Goal: Task Accomplishment & Management: Complete application form

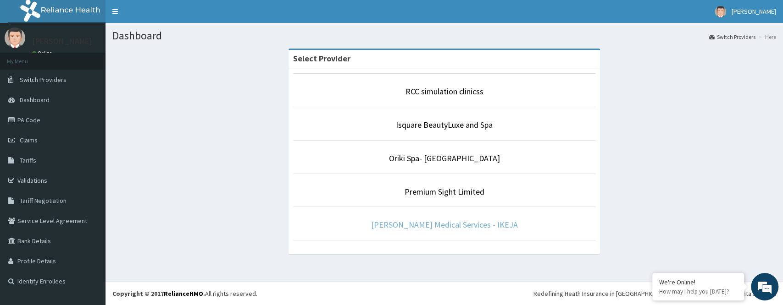
click at [460, 225] on link "Medbury Medical Services - IKEJA" at bounding box center [444, 225] width 147 height 11
drag, startPoint x: 460, startPoint y: 225, endPoint x: 465, endPoint y: 221, distance: 6.2
click at [460, 225] on link "Medbury Medical Services - IKEJA" at bounding box center [444, 225] width 147 height 11
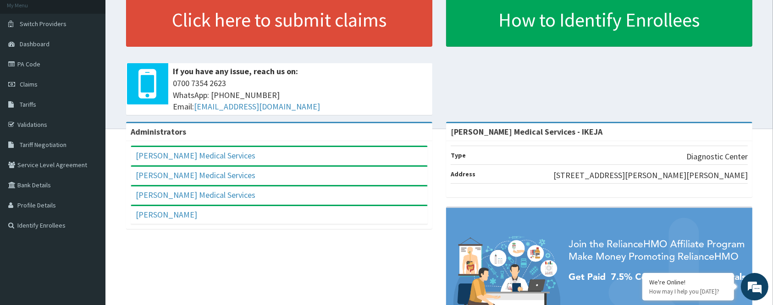
scroll to position [144, 0]
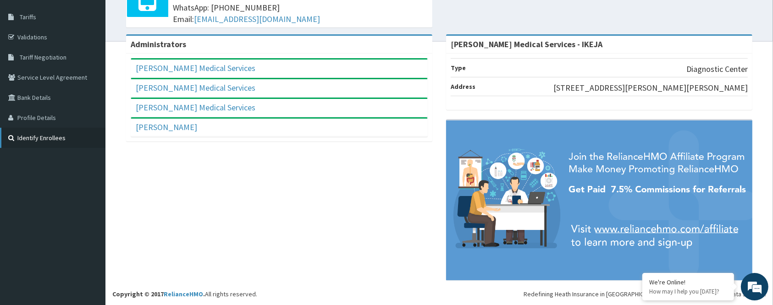
click at [52, 139] on link "Identify Enrollees" at bounding box center [52, 138] width 105 height 20
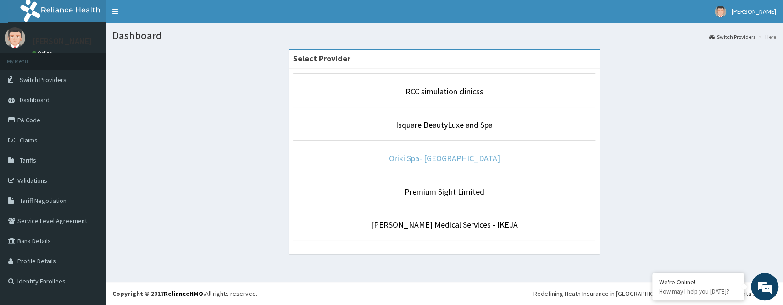
click at [454, 158] on link "Oriki Spa- Yacht Hotel" at bounding box center [444, 158] width 111 height 11
click at [454, 158] on link "Oriki Spa- [GEOGRAPHIC_DATA]" at bounding box center [444, 158] width 111 height 11
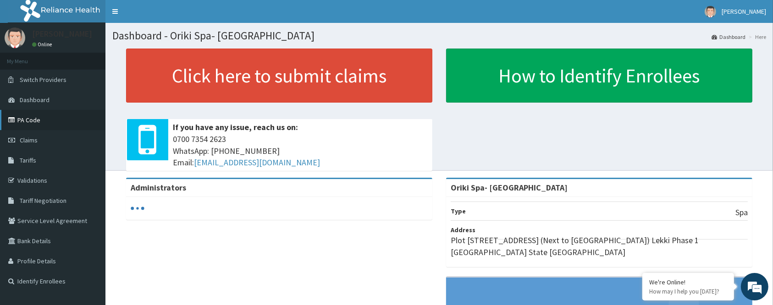
click at [39, 119] on link "PA Code" at bounding box center [52, 120] width 105 height 20
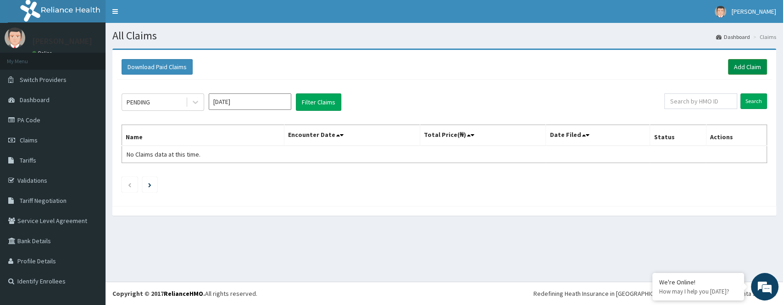
click at [747, 67] on link "Add Claim" at bounding box center [747, 67] width 39 height 16
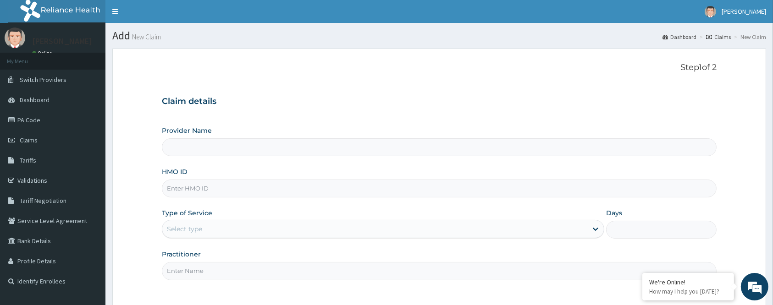
click at [192, 193] on input "HMO ID" at bounding box center [439, 189] width 555 height 18
paste input "CSH/10065/A"
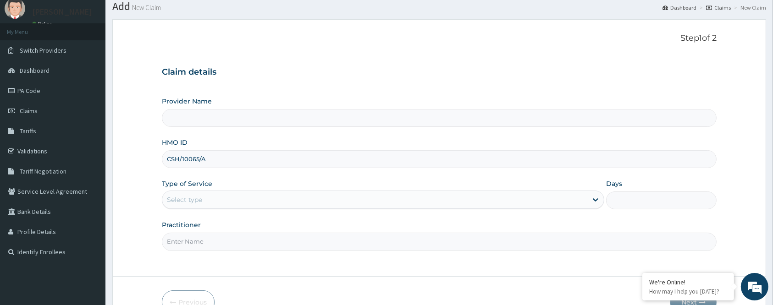
scroll to position [61, 0]
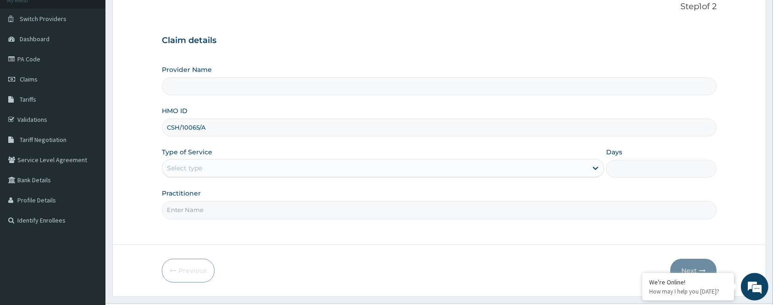
type input "CSH/10065/A"
click at [181, 162] on div "Select type" at bounding box center [374, 168] width 425 height 15
type input "Oriki Spa- Yacht Hotel"
type input "1"
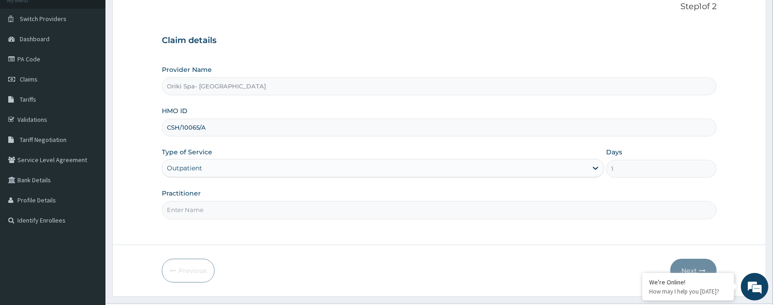
click at [198, 205] on input "Practitioner" at bounding box center [439, 210] width 555 height 18
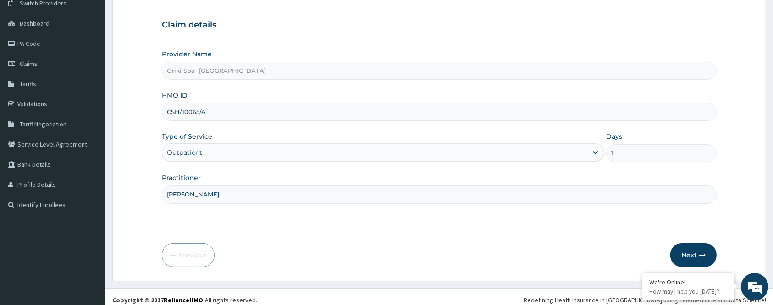
scroll to position [83, 0]
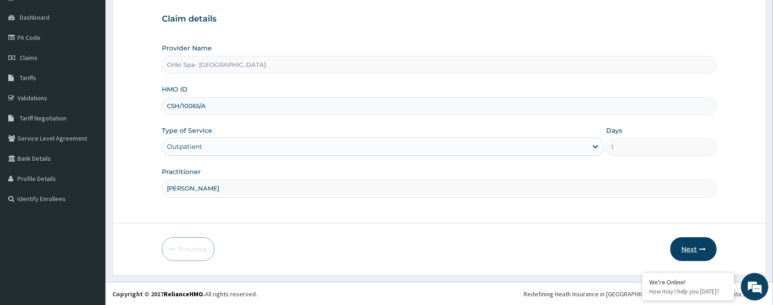
type input "olANIKE"
click at [693, 252] on button "Next" at bounding box center [693, 250] width 46 height 24
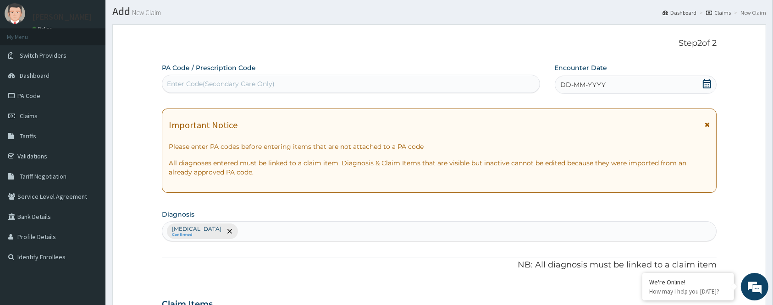
scroll to position [0, 0]
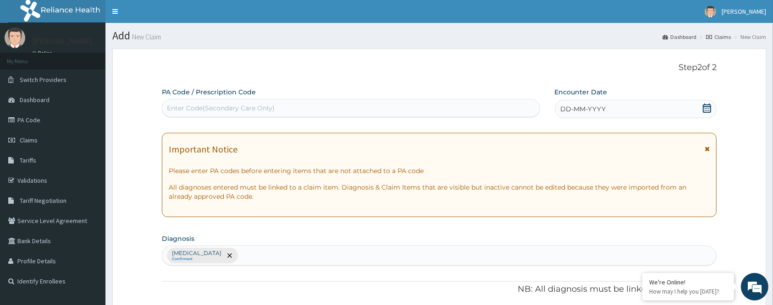
click at [202, 108] on div "Enter Code(Secondary Care Only)" at bounding box center [221, 108] width 108 height 9
paste input "PA/1B1A93"
type input "PA/1B1A93"
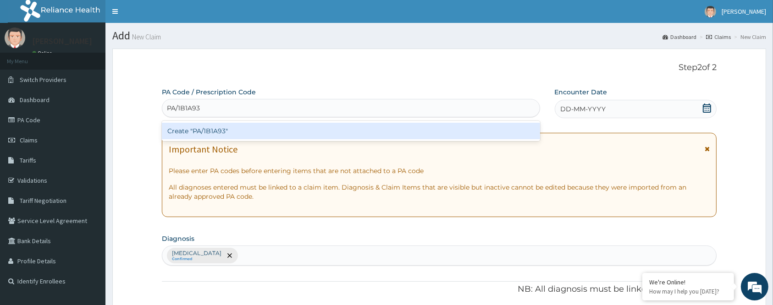
click at [238, 134] on div "Create "PA/1B1A93"" at bounding box center [351, 131] width 378 height 17
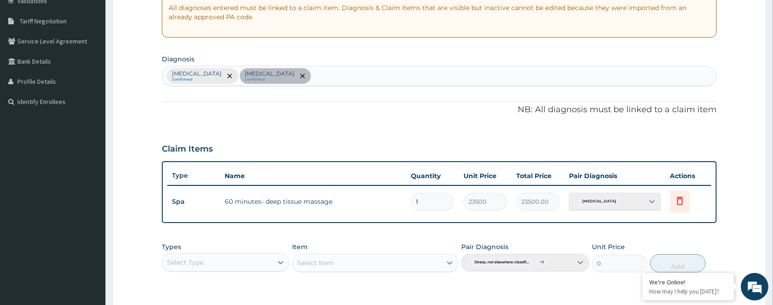
scroll to position [312, 0]
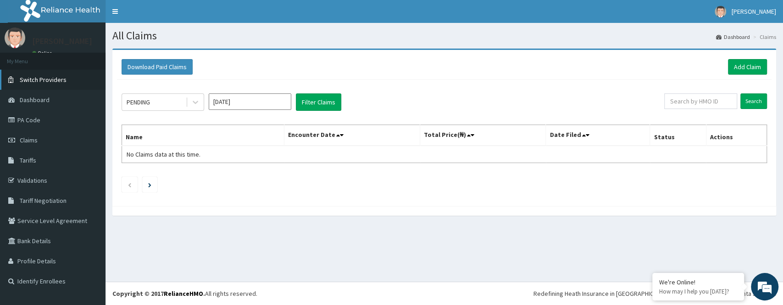
click at [44, 74] on link "Switch Providers" at bounding box center [52, 80] width 105 height 20
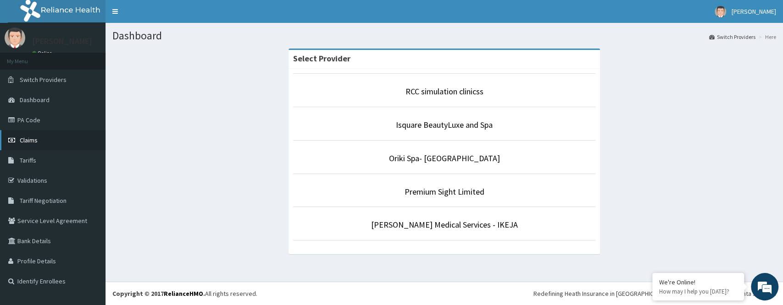
click at [42, 141] on link "Claims" at bounding box center [52, 140] width 105 height 20
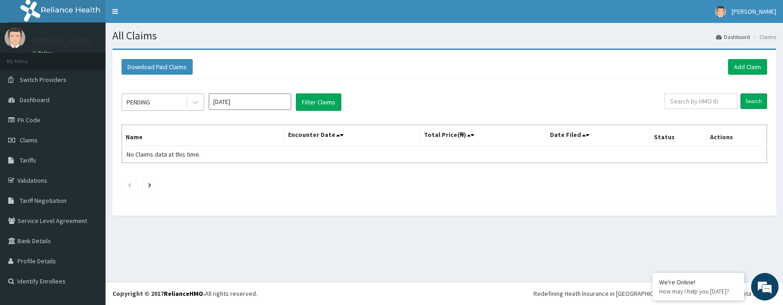
click at [164, 104] on div "PENDING" at bounding box center [154, 102] width 64 height 15
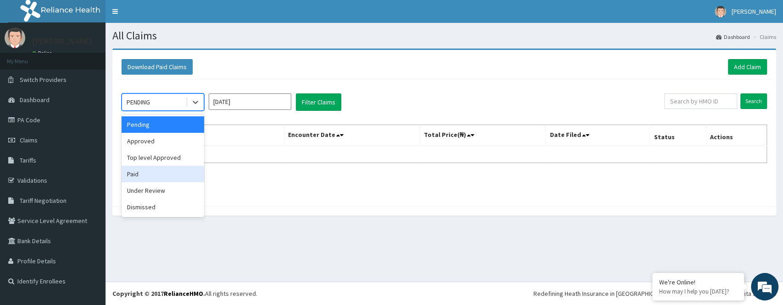
click at [144, 173] on div "Paid" at bounding box center [163, 174] width 83 height 17
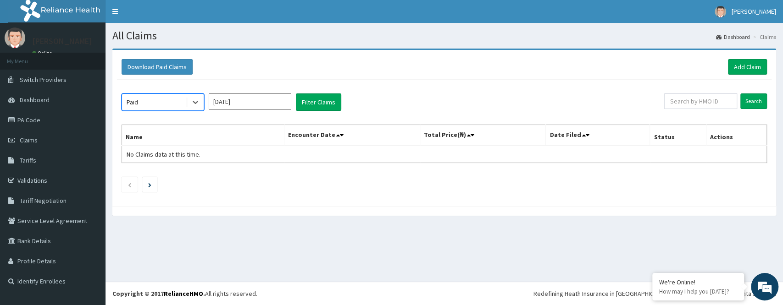
click at [252, 102] on input "Oct 2025" at bounding box center [250, 102] width 83 height 17
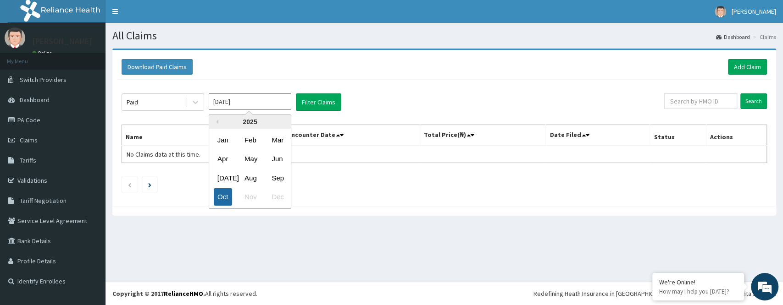
click at [221, 196] on div "Oct" at bounding box center [223, 197] width 18 height 17
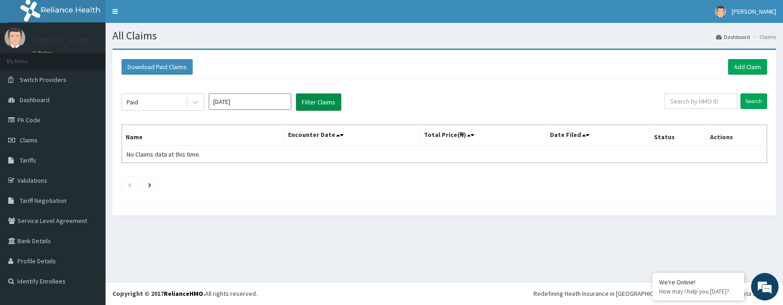
click at [319, 100] on button "Filter Claims" at bounding box center [318, 102] width 45 height 17
click at [318, 103] on button "Filter Claims" at bounding box center [318, 102] width 45 height 17
click at [235, 96] on input "Oct 2025" at bounding box center [250, 102] width 83 height 17
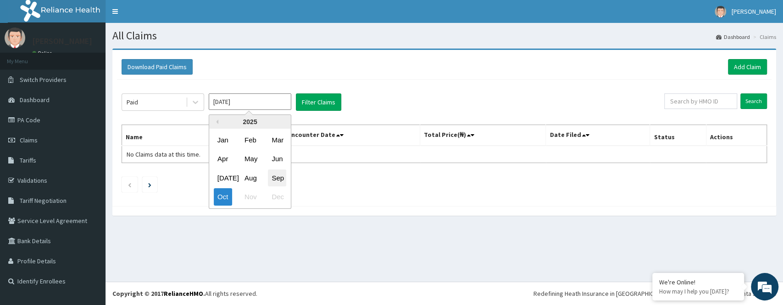
click at [274, 180] on div "Sep" at bounding box center [277, 178] width 18 height 17
type input "Sep 2025"
click at [274, 180] on ul at bounding box center [444, 185] width 645 height 16
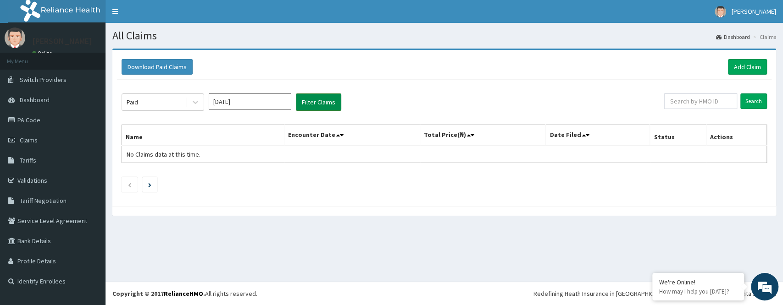
click at [312, 106] on button "Filter Claims" at bounding box center [318, 102] width 45 height 17
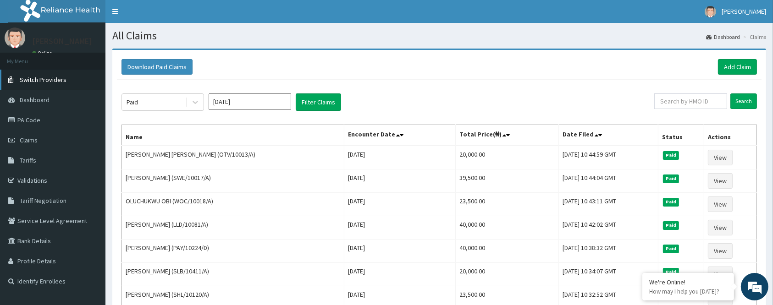
click at [31, 73] on link "Switch Providers" at bounding box center [52, 80] width 105 height 20
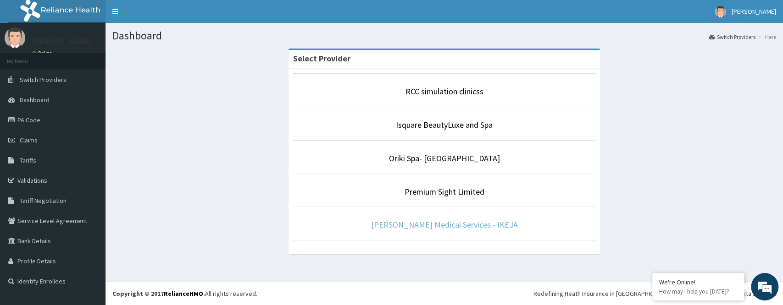
click at [446, 223] on link "[PERSON_NAME] Medical Services - IKEJA" at bounding box center [444, 225] width 147 height 11
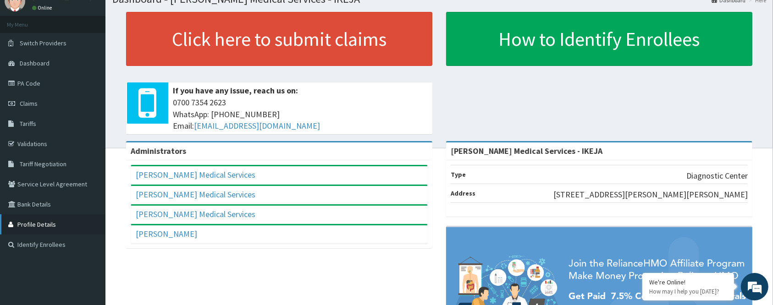
scroll to position [61, 0]
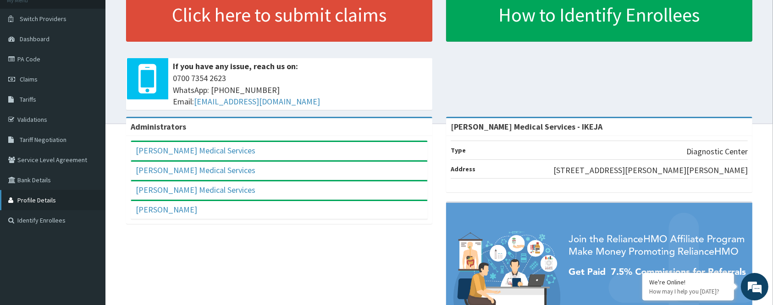
click at [38, 200] on link "Profile Details" at bounding box center [52, 200] width 105 height 20
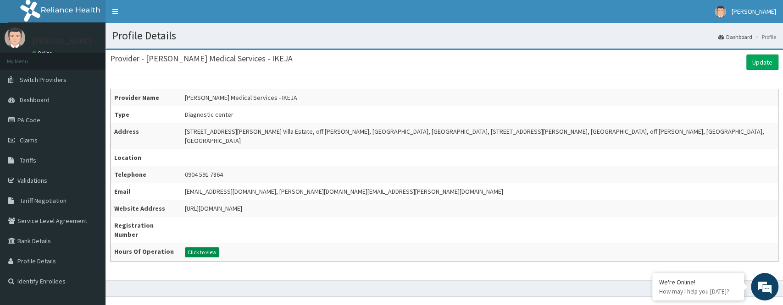
click at [218, 248] on button "Click to view" at bounding box center [202, 253] width 34 height 10
click at [219, 248] on button "Click to view" at bounding box center [202, 253] width 34 height 10
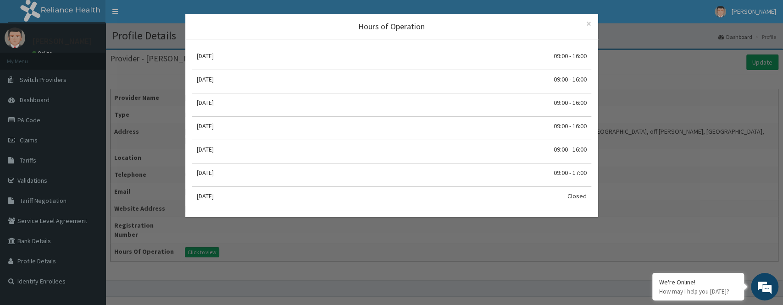
click at [655, 185] on div "Hours of Operation × Close Monday 09:00 - 16:00 Tuesday 09:00 - 16:00 Wednesday…" at bounding box center [391, 152] width 783 height 305
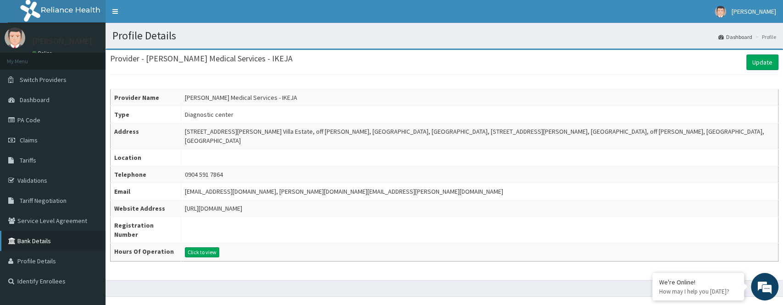
click at [22, 238] on link "Bank Details" at bounding box center [52, 241] width 105 height 20
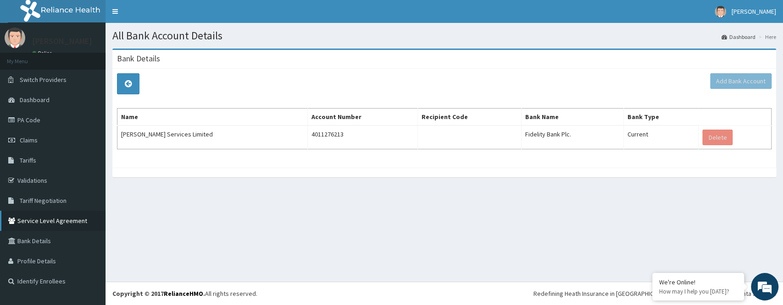
click at [33, 221] on link "Service Level Agreement" at bounding box center [52, 221] width 105 height 20
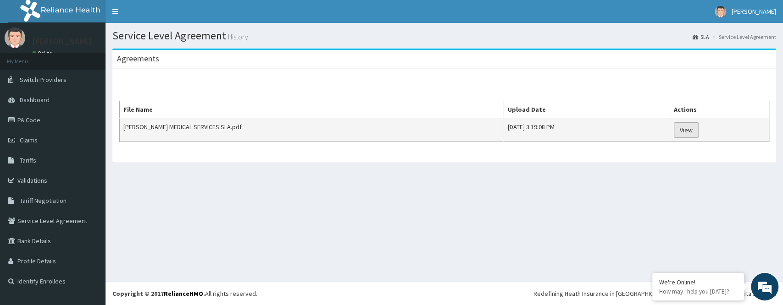
click at [683, 131] on link "View" at bounding box center [686, 130] width 25 height 16
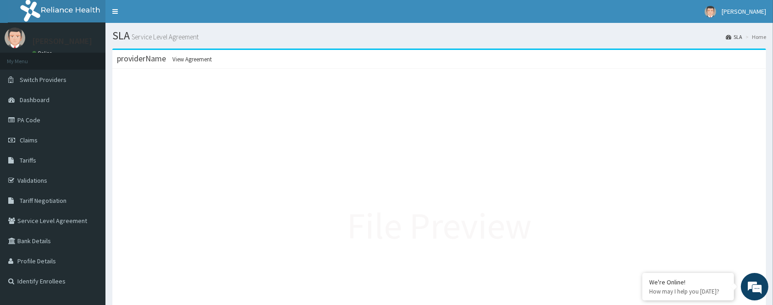
click at [185, 64] on div "providerName View Agreement" at bounding box center [439, 59] width 654 height 19
click at [42, 159] on link "Tariffs" at bounding box center [52, 160] width 105 height 20
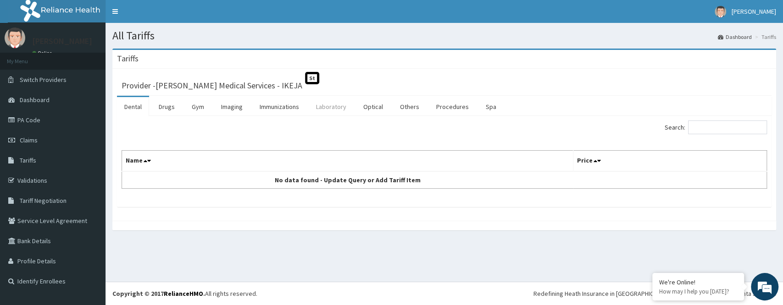
click at [330, 105] on link "Laboratory" at bounding box center [331, 106] width 45 height 19
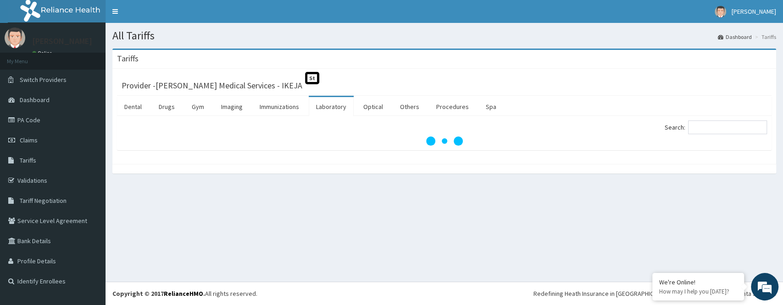
click at [330, 105] on link "Laboratory" at bounding box center [331, 106] width 45 height 19
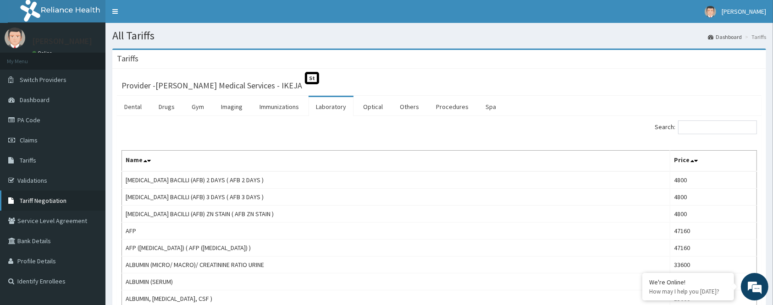
click at [42, 200] on span "Tariff Negotiation" at bounding box center [43, 201] width 47 height 8
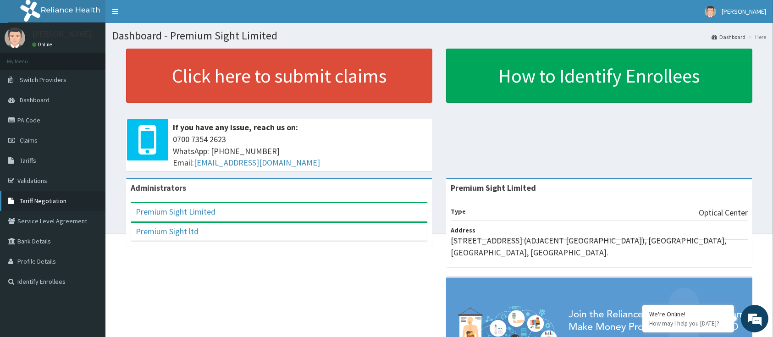
click at [33, 197] on span "Tariff Negotiation" at bounding box center [43, 201] width 47 height 8
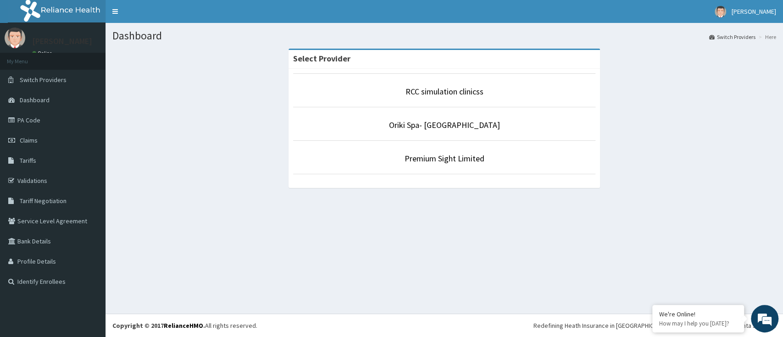
click at [514, 158] on p "Premium Sight Limited" at bounding box center [444, 159] width 302 height 12
drag, startPoint x: 514, startPoint y: 158, endPoint x: 395, endPoint y: 169, distance: 119.3
click at [395, 169] on li "Premium Sight Limited" at bounding box center [444, 157] width 302 height 34
click at [425, 167] on li "Premium Sight Limited" at bounding box center [444, 157] width 302 height 34
click at [448, 159] on link "Premium Sight Limited" at bounding box center [444, 158] width 80 height 11
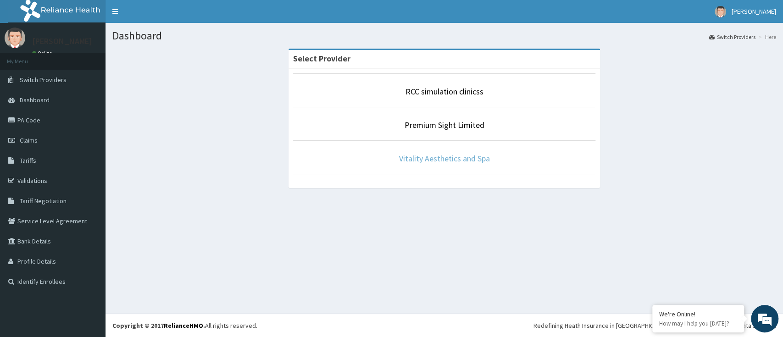
click at [463, 160] on link "Vitality Aesthetics and Spa" at bounding box center [444, 158] width 91 height 11
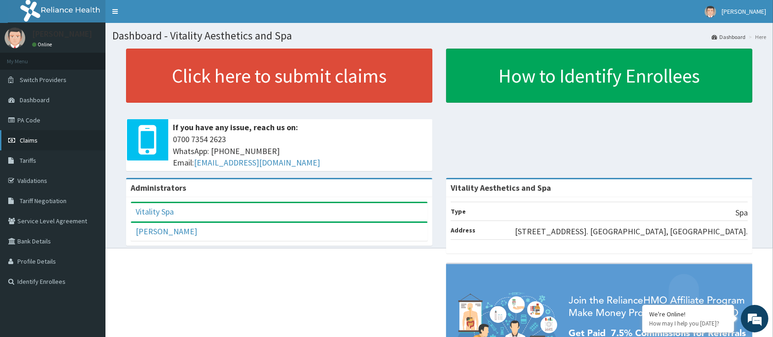
click at [34, 136] on span "Claims" at bounding box center [29, 140] width 18 height 8
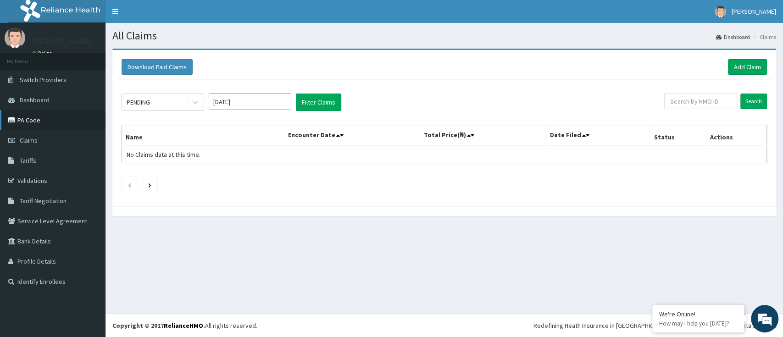
click at [41, 118] on link "PA Code" at bounding box center [52, 120] width 105 height 20
click at [756, 64] on link "Add Claim" at bounding box center [747, 67] width 39 height 16
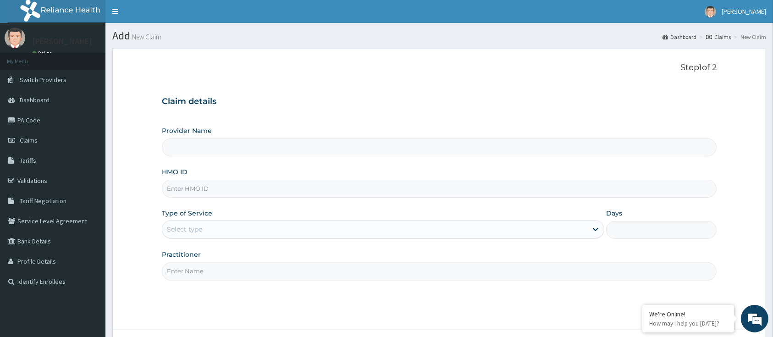
click at [202, 188] on input "HMO ID" at bounding box center [439, 189] width 555 height 18
type input "Vitality Aesthetics and Spa"
type input "1"
paste input "LGL/10240/A"
type input "LGL/10240/A"
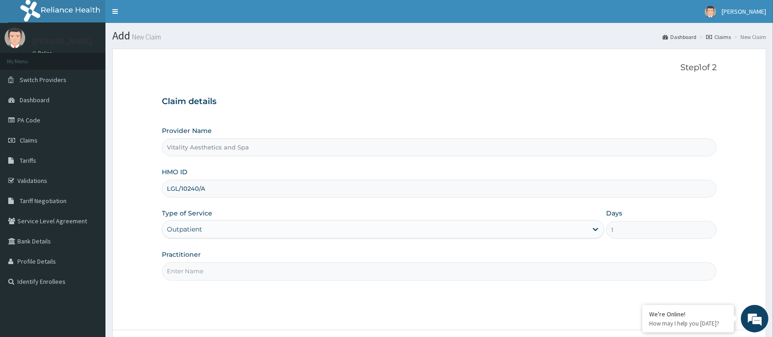
click at [216, 264] on input "Practitioner" at bounding box center [439, 271] width 555 height 18
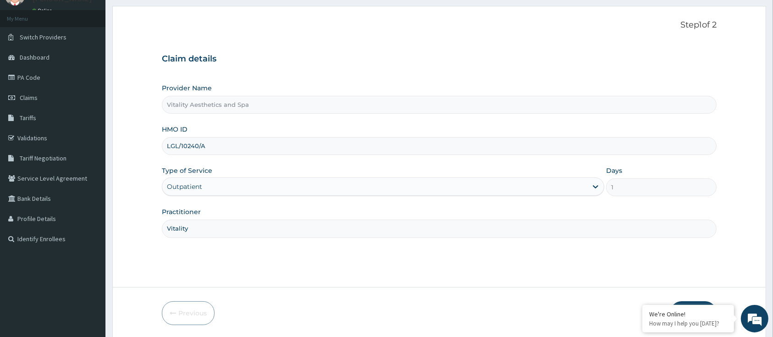
scroll to position [75, 0]
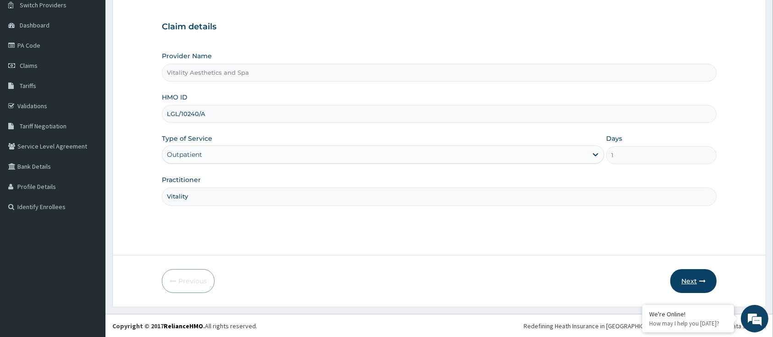
type input "Vitality"
click at [695, 282] on button "Next" at bounding box center [693, 281] width 46 height 24
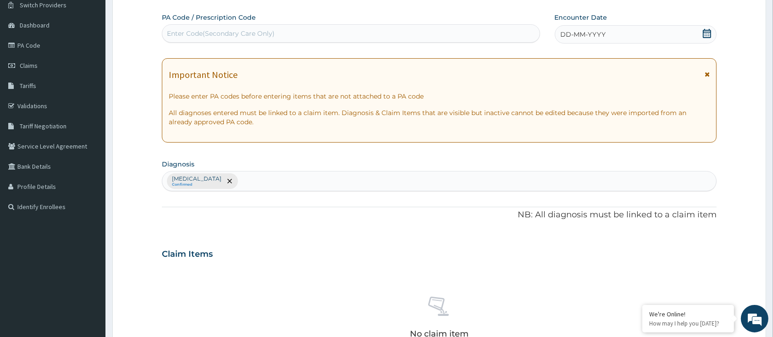
click at [209, 35] on div "Enter Code(Secondary Care Only)" at bounding box center [221, 33] width 108 height 9
paste input "PA/13EC1E"
type input "PA/13EC1E"
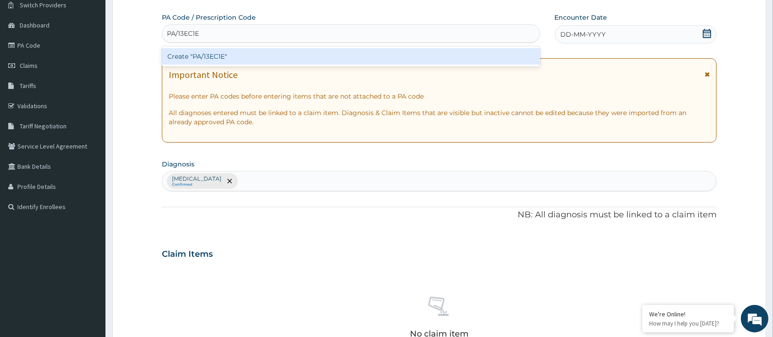
click at [234, 55] on div "Create "PA/13EC1E"" at bounding box center [351, 56] width 378 height 17
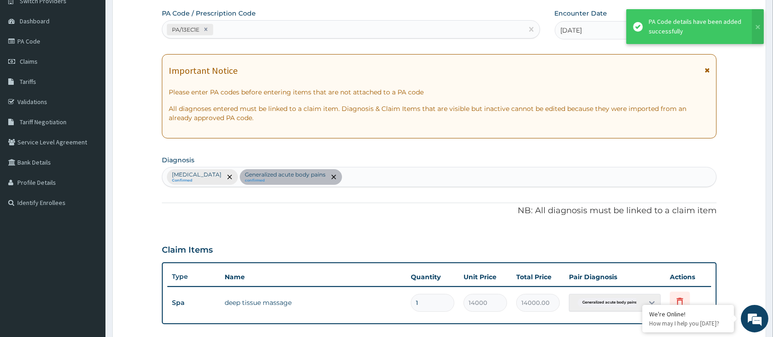
scroll to position [197, 0]
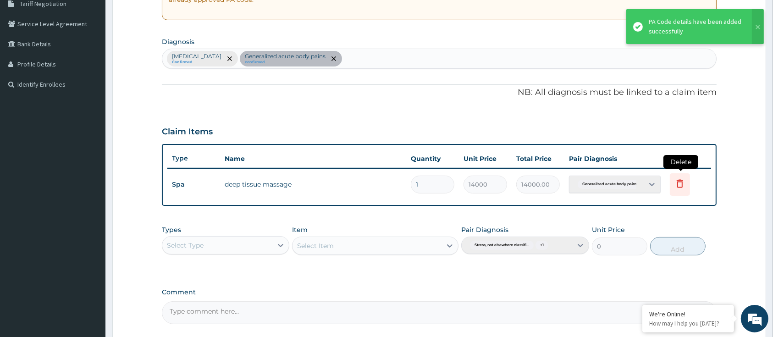
click at [681, 182] on icon at bounding box center [680, 183] width 11 height 11
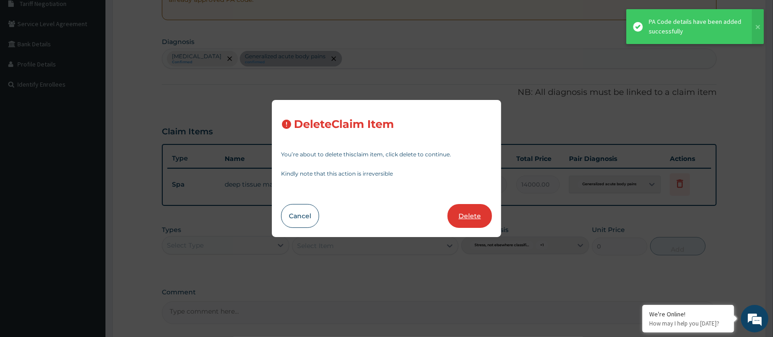
click at [470, 214] on button "Delete" at bounding box center [470, 216] width 44 height 24
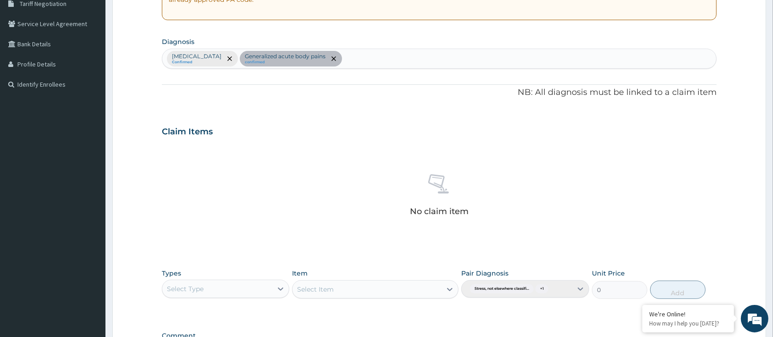
click at [210, 289] on div "Select Type" at bounding box center [217, 289] width 110 height 15
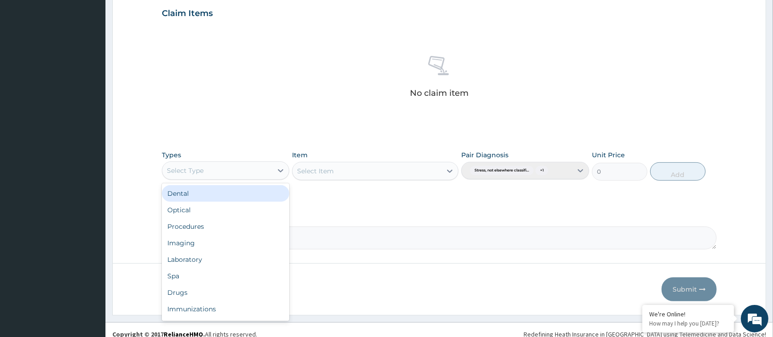
scroll to position [319, 0]
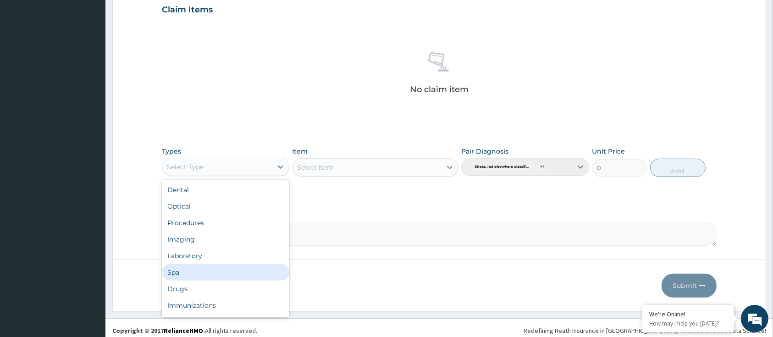
click at [199, 276] on div "Spa" at bounding box center [225, 272] width 127 height 17
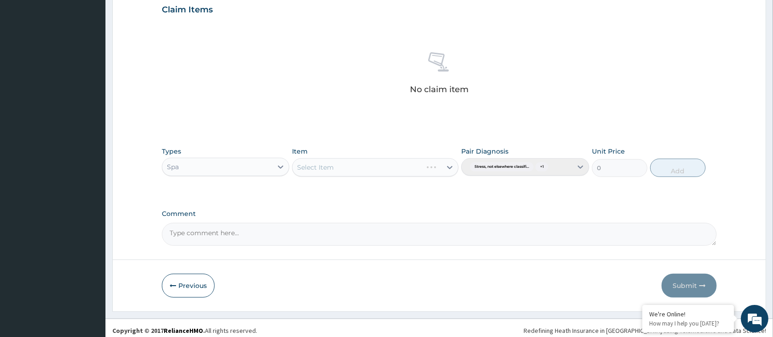
click at [348, 155] on div "Item Select Item" at bounding box center [375, 162] width 166 height 30
click at [343, 166] on div "Select Item" at bounding box center [375, 167] width 166 height 18
click at [345, 165] on div "Select Item" at bounding box center [367, 167] width 149 height 15
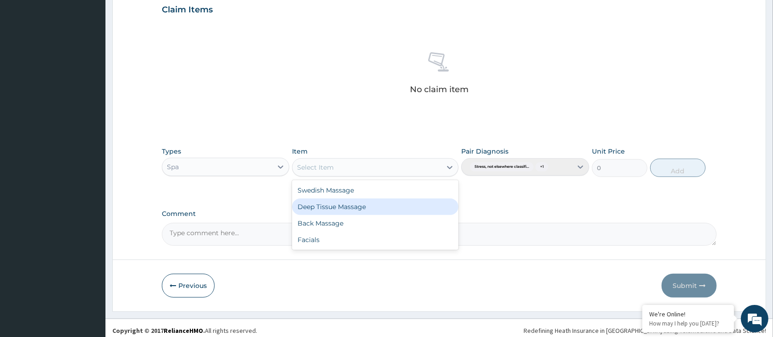
click at [339, 206] on div "Deep Tissue Massage" at bounding box center [375, 207] width 166 height 17
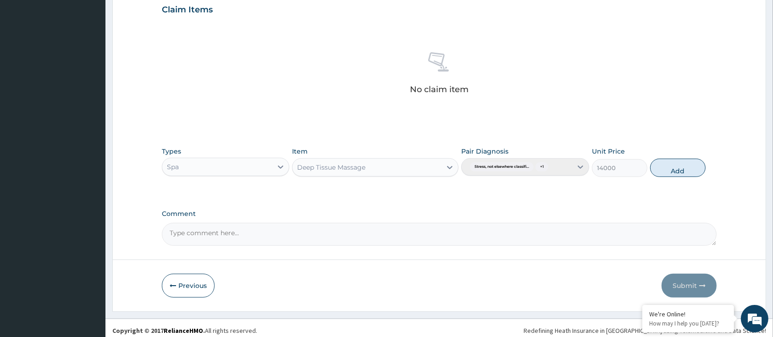
click at [543, 166] on div "Pair Diagnosis Stress, not elsewhere classifi... + 1" at bounding box center [524, 162] width 127 height 30
click at [542, 165] on div "Pair Diagnosis Stress, not elsewhere classifi... + 1" at bounding box center [524, 162] width 127 height 30
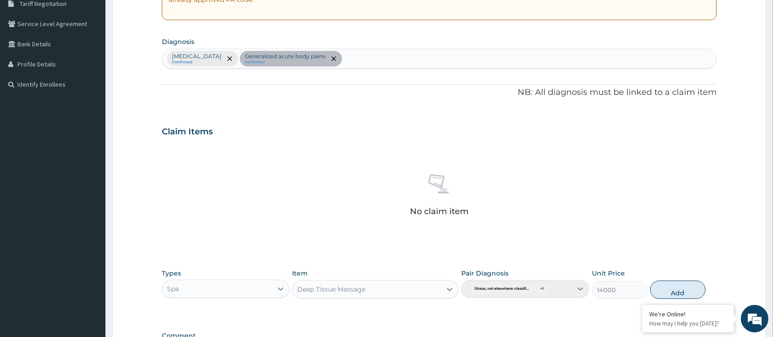
scroll to position [262, 0]
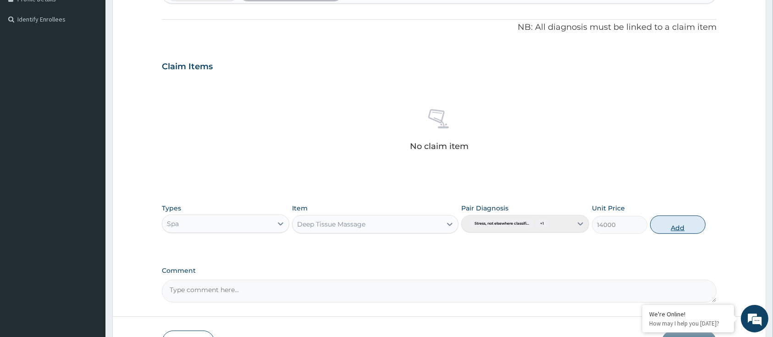
click at [674, 226] on button "Add" at bounding box center [677, 225] width 55 height 18
type input "0"
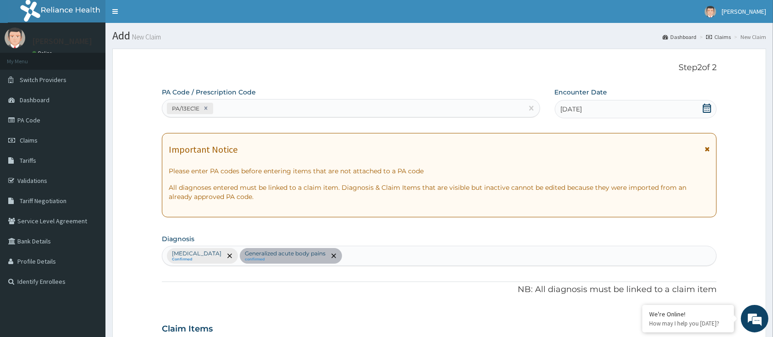
scroll to position [244, 0]
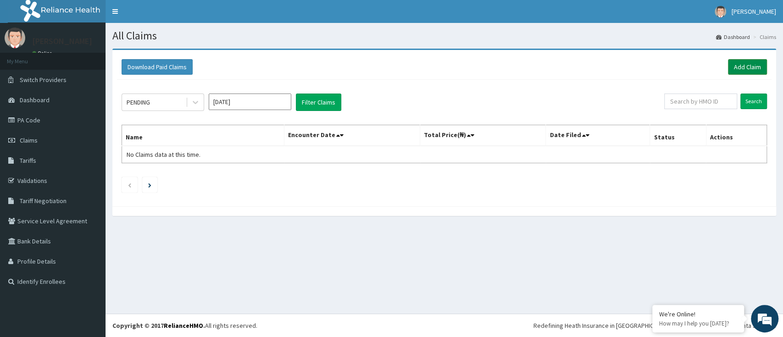
click at [738, 67] on link "Add Claim" at bounding box center [747, 67] width 39 height 16
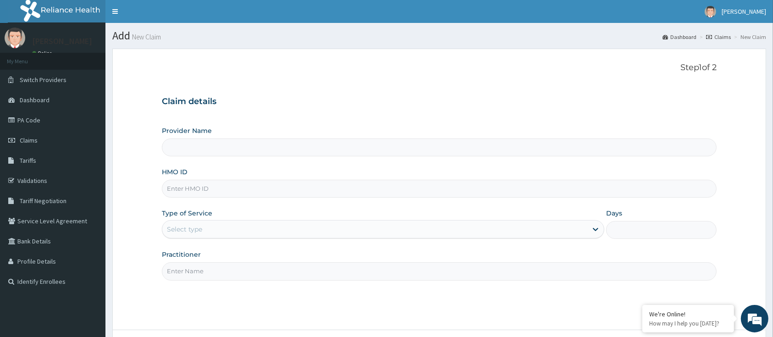
click at [215, 186] on input "HMO ID" at bounding box center [439, 189] width 555 height 18
paste input "LGL/10240/A"
type input "LGL/10240/A"
click at [206, 231] on div "Select type" at bounding box center [374, 229] width 425 height 15
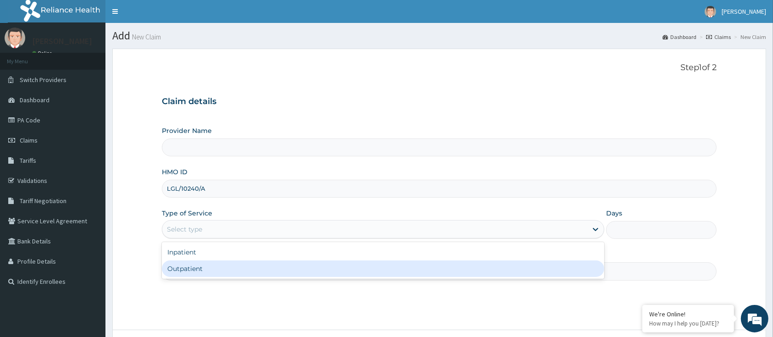
type input "Vitality Aesthetics and Spa"
type input "1"
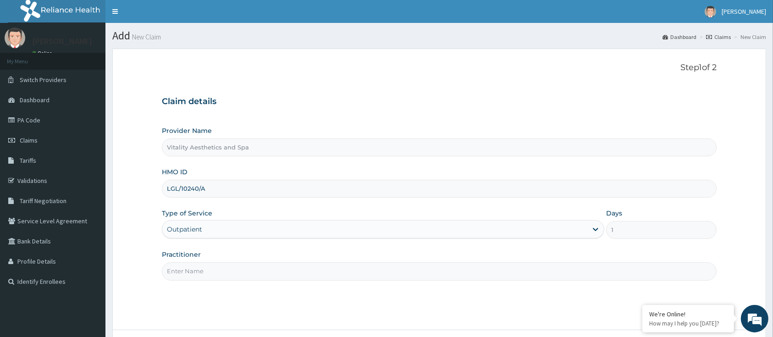
click at [197, 272] on input "Practitioner" at bounding box center [439, 271] width 555 height 18
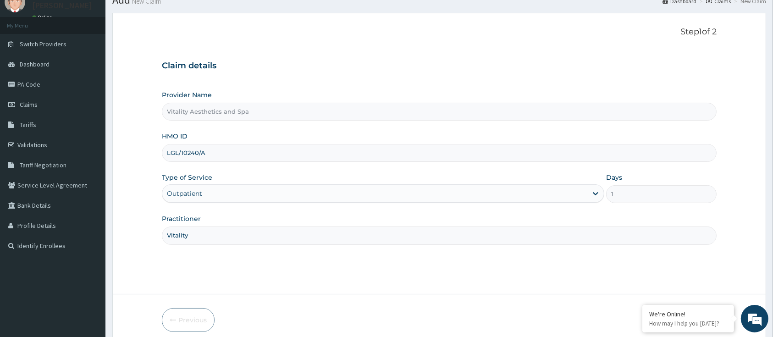
scroll to position [75, 0]
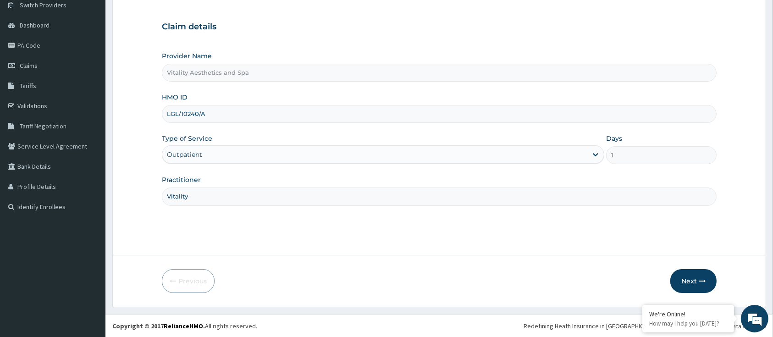
type input "Vitality"
click at [701, 283] on icon "button" at bounding box center [702, 281] width 6 height 6
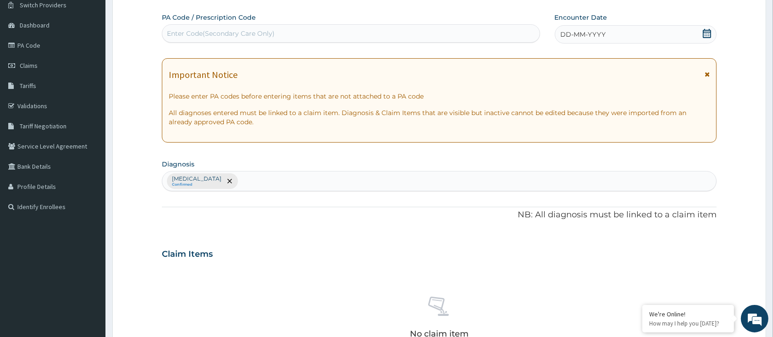
click at [226, 37] on div "Enter Code(Secondary Care Only)" at bounding box center [221, 33] width 108 height 9
paste input "PA/13EC1E"
type input "PA/13EC1E"
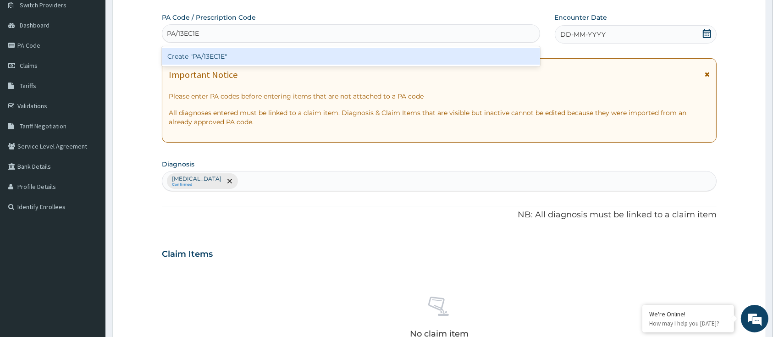
click at [246, 56] on div "Create "PA/13EC1E"" at bounding box center [351, 56] width 378 height 17
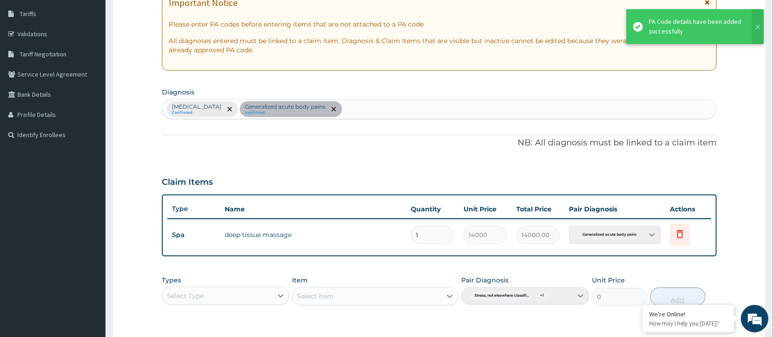
scroll to position [197, 0]
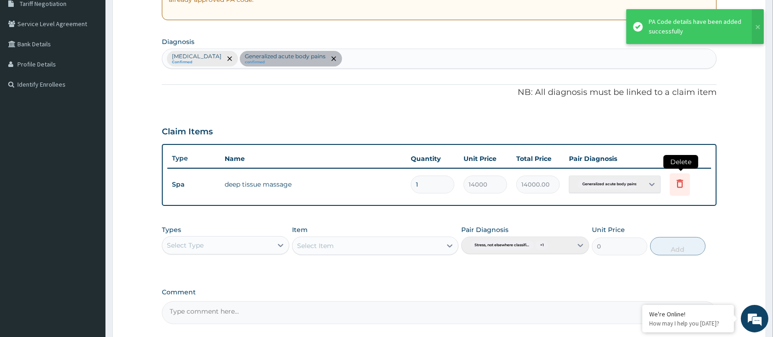
click at [679, 185] on icon at bounding box center [680, 183] width 11 height 11
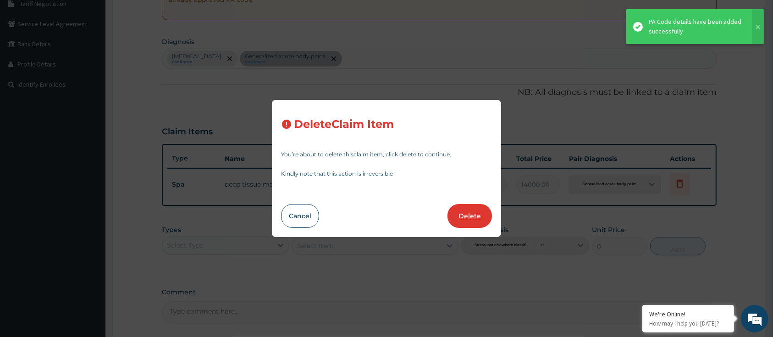
click at [463, 216] on button "Delete" at bounding box center [470, 216] width 44 height 24
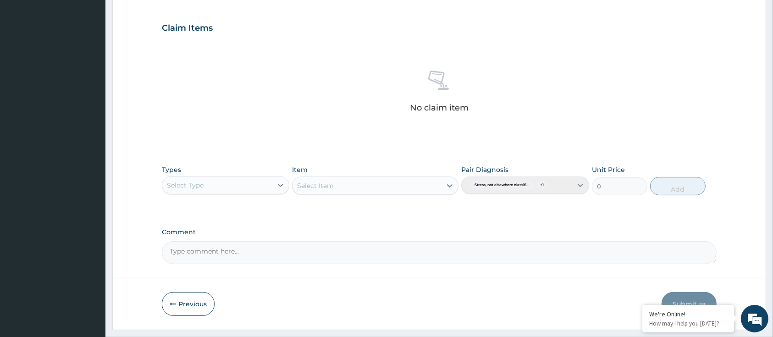
scroll to position [323, 0]
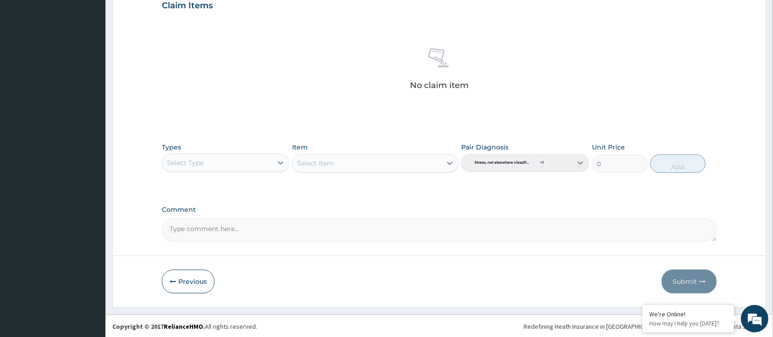
click at [193, 161] on div "Select Type" at bounding box center [185, 162] width 37 height 9
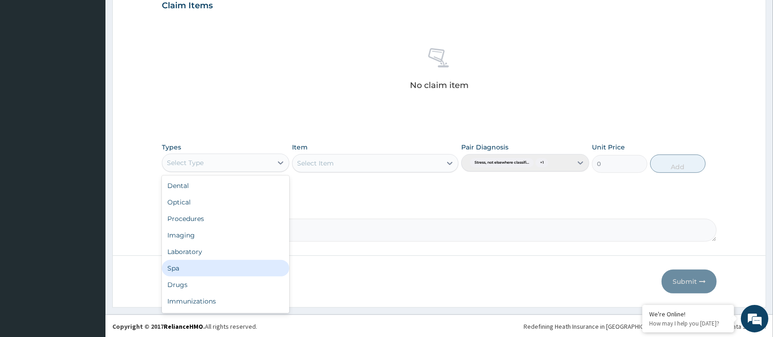
click at [192, 264] on div "Spa" at bounding box center [225, 268] width 127 height 17
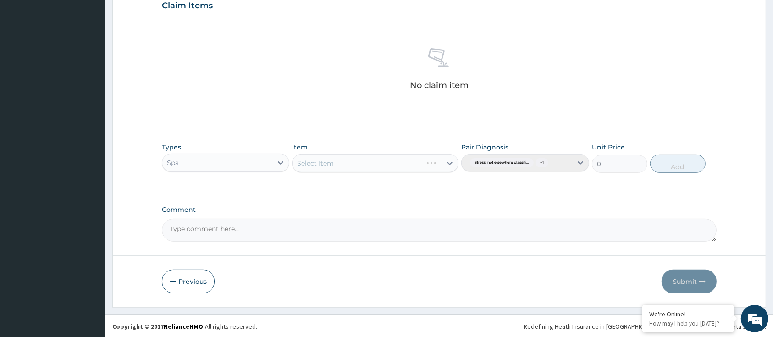
click at [343, 167] on div "Select Item" at bounding box center [375, 163] width 166 height 18
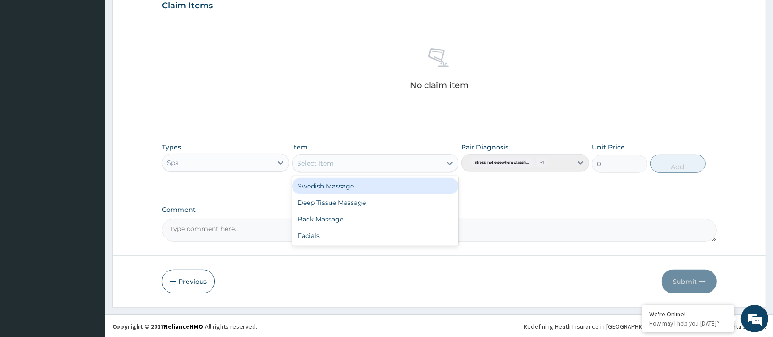
click at [349, 164] on div "Select Item" at bounding box center [367, 163] width 149 height 15
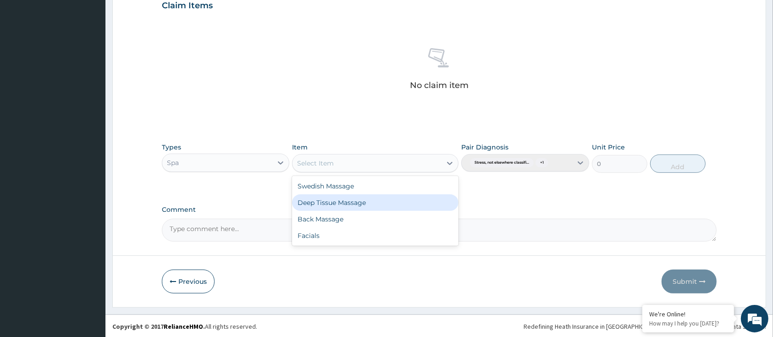
click at [341, 196] on div "Deep Tissue Massage" at bounding box center [375, 202] width 166 height 17
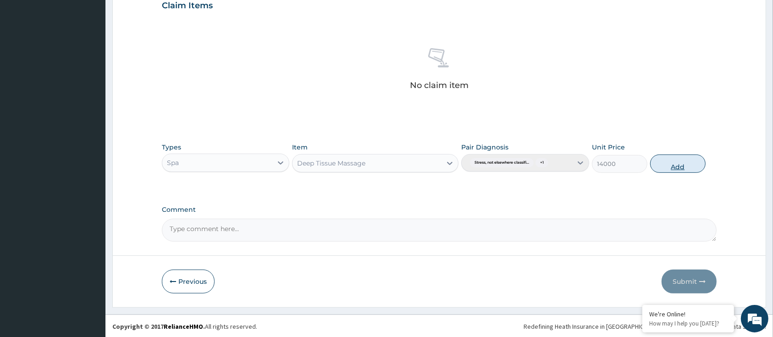
click at [675, 167] on button "Add" at bounding box center [677, 164] width 55 height 18
type input "0"
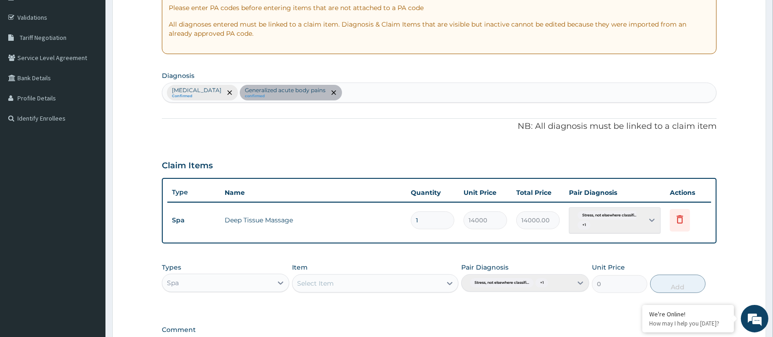
scroll to position [161, 0]
